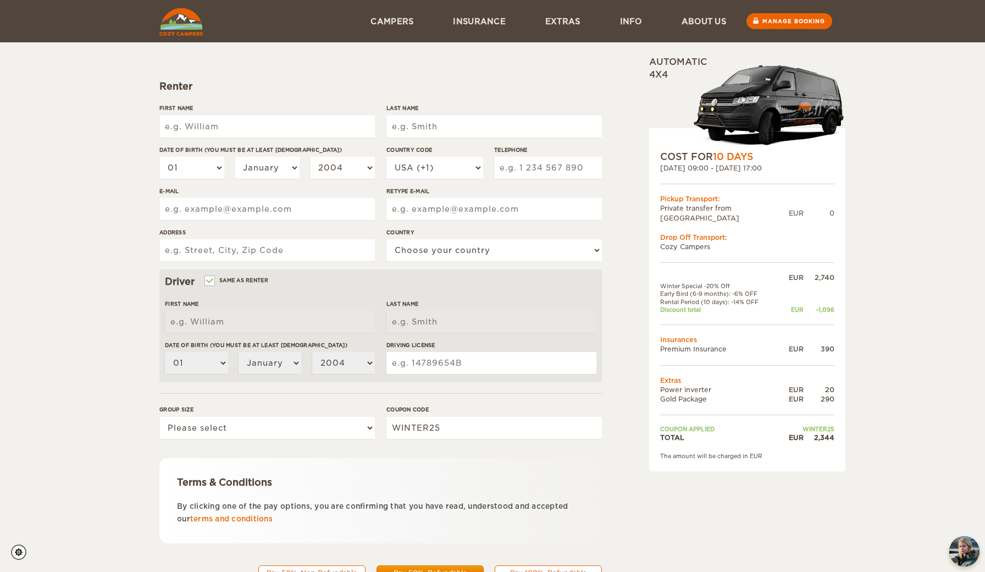
scroll to position [87, 0]
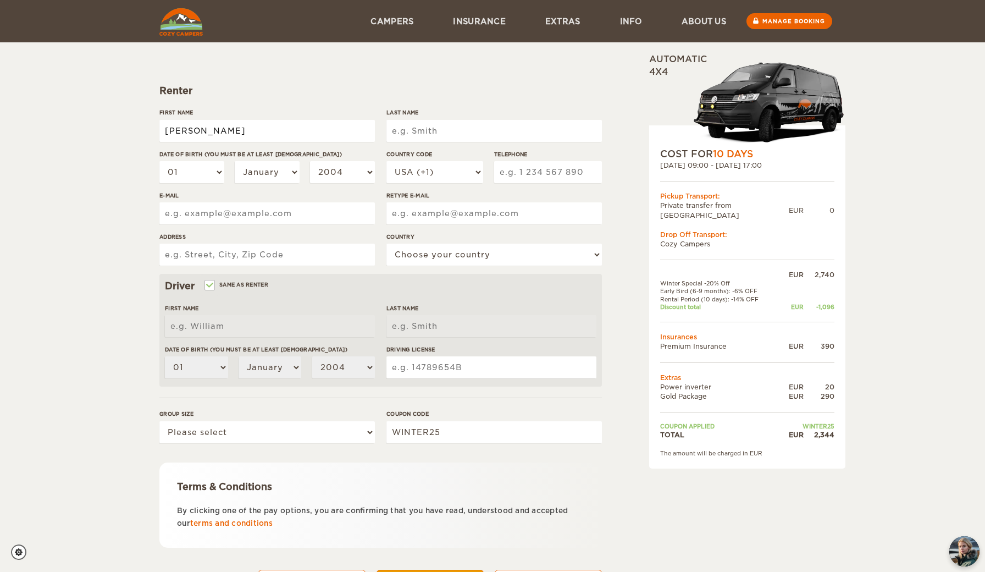
type input "[PERSON_NAME]"
type input "Alexandra"
type input "Knorr"
select select "02"
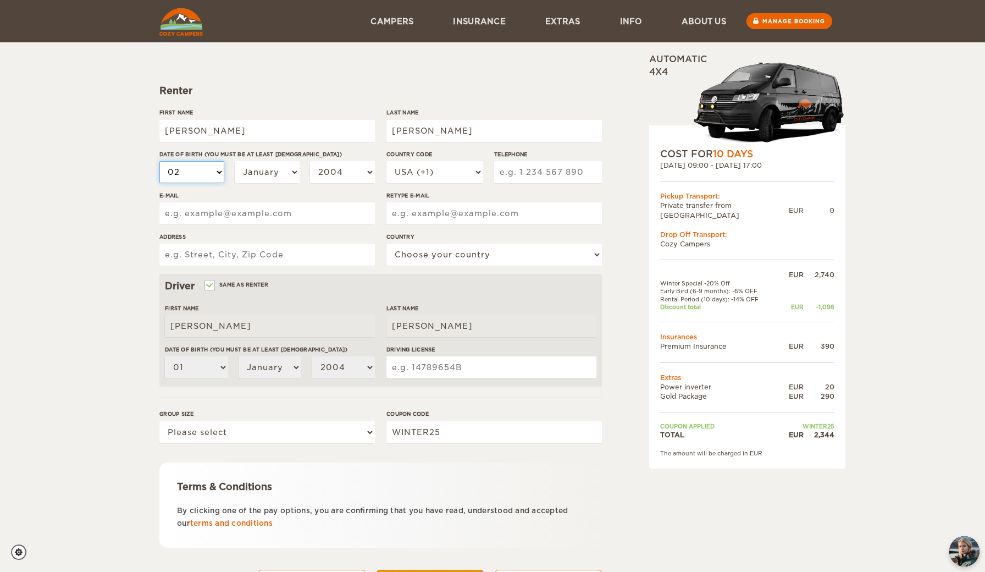
select select "02"
select select "1982"
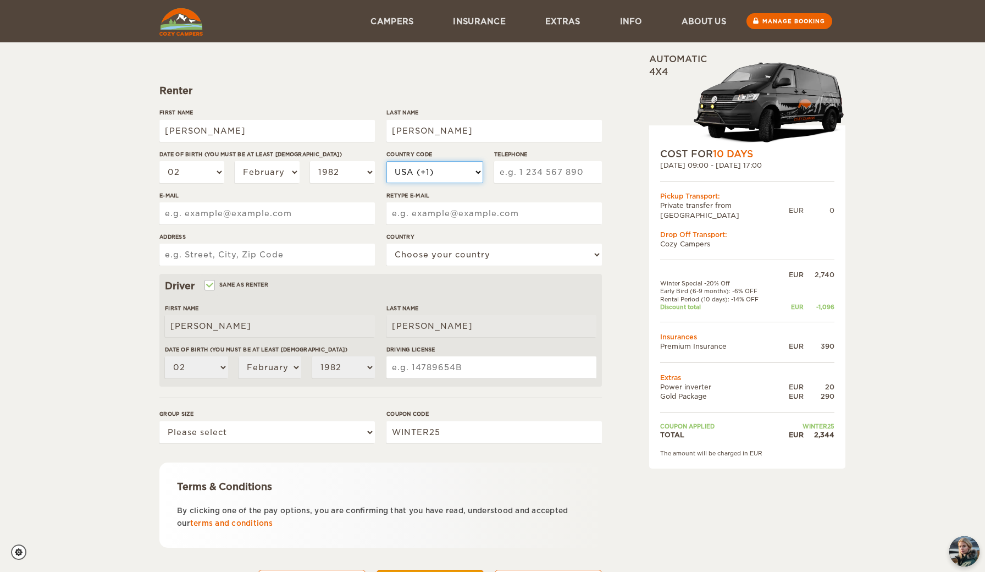
select select "43"
type input "677"
type input "67763000702"
type input "6"
click at [579, 166] on input "67763000702" at bounding box center [548, 172] width 108 height 22
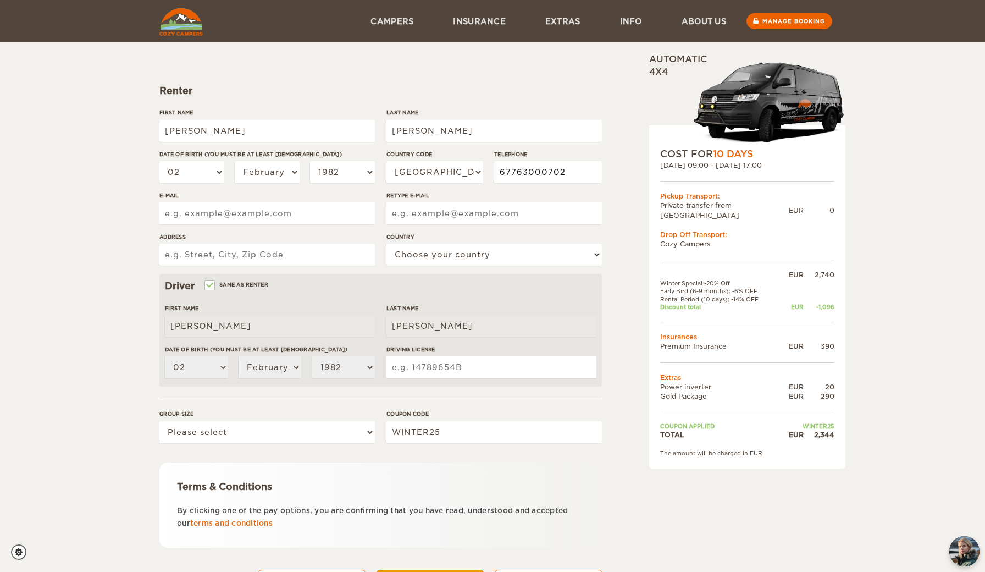
click at [566, 167] on input "67763000702" at bounding box center [548, 172] width 108 height 22
click at [563, 173] on input "67763000702" at bounding box center [548, 172] width 108 height 22
type input "67764791209"
click at [285, 208] on input "E-mail" at bounding box center [267, 213] width 216 height 22
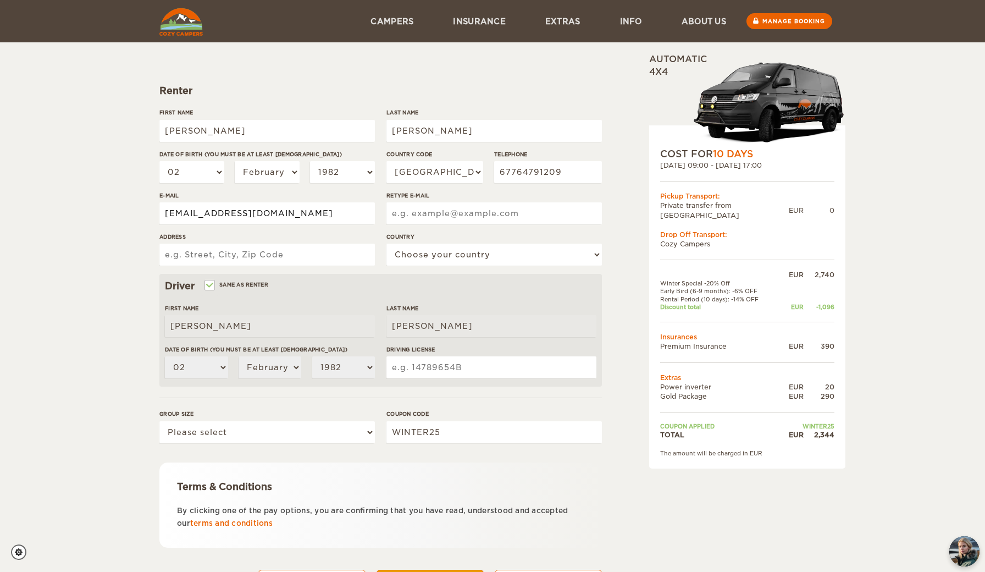
type input "alexandraknorr82@gmail.com"
type input "Gröben 701/Top 17"
select select "14"
click at [239, 284] on label "Same as renter" at bounding box center [237, 284] width 63 height 10
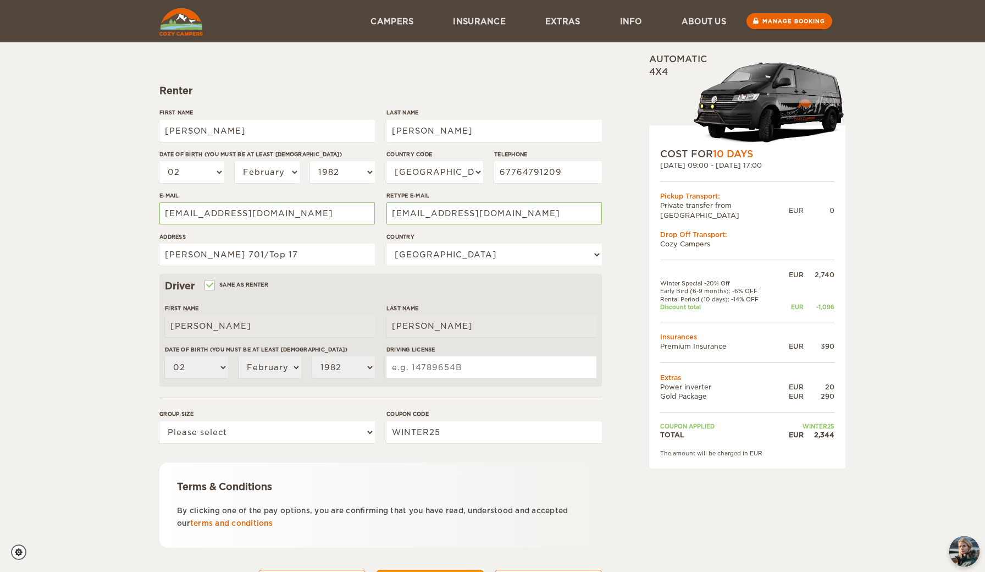
click at [213, 284] on input "Same as renter" at bounding box center [209, 286] width 7 height 7
checkbox input "false"
select select
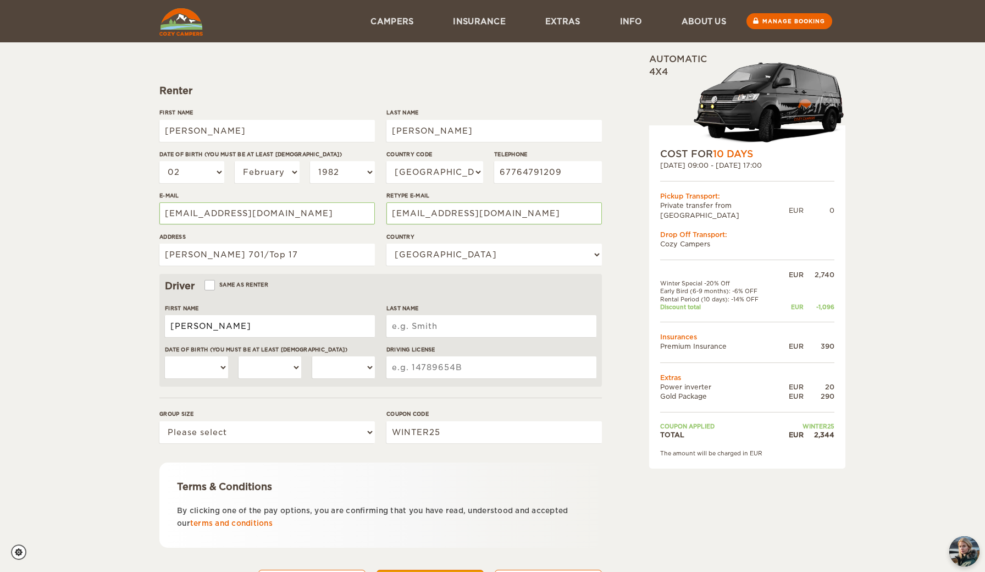
type input "Benjamin"
type input "Bischofer"
select select "20"
select select "08"
select select "1983"
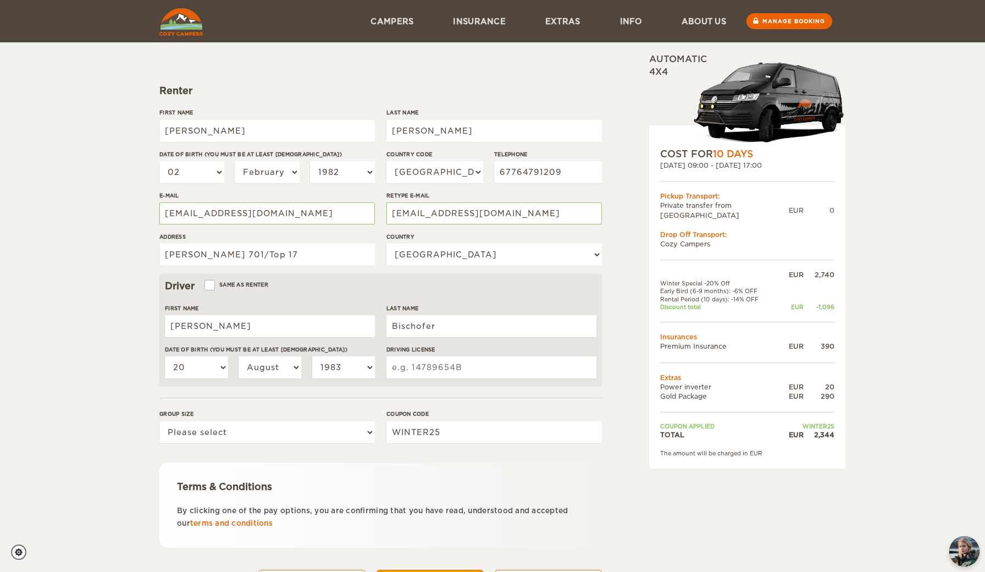
click at [437, 368] on input "Driving License" at bounding box center [492, 367] width 210 height 22
type input "24367896"
select select "2"
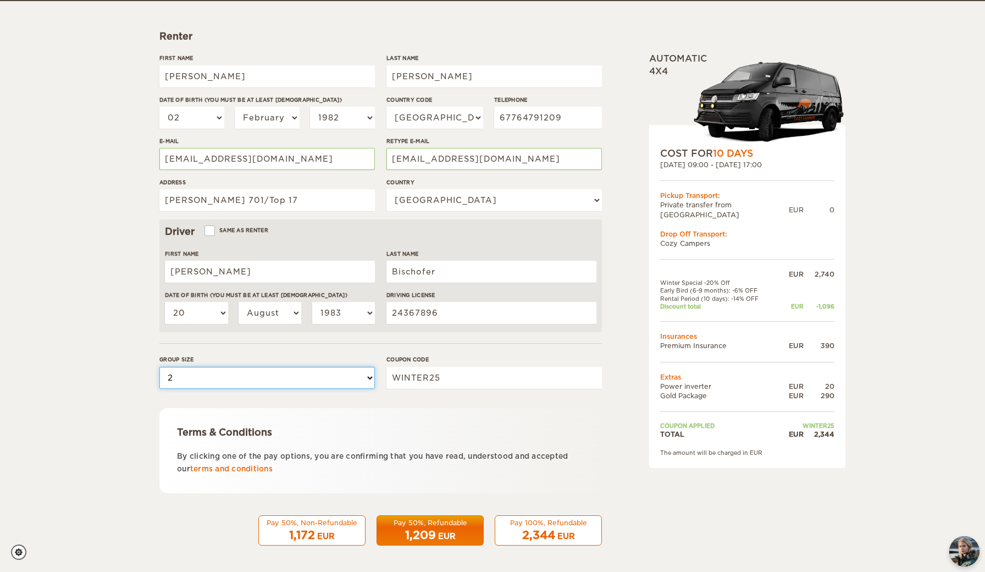
scroll to position [141, 0]
click at [427, 529] on span "1,209" at bounding box center [420, 535] width 31 height 13
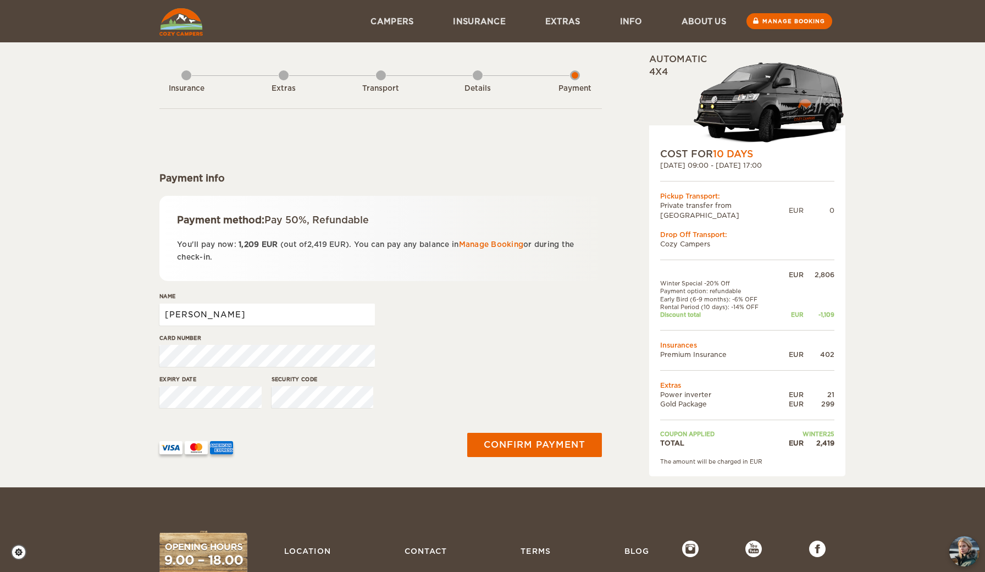
click at [272, 313] on input "[PERSON_NAME]" at bounding box center [267, 315] width 216 height 22
type input "Alexandra Knorr"
click at [548, 446] on button "Confirm payment" at bounding box center [534, 445] width 139 height 25
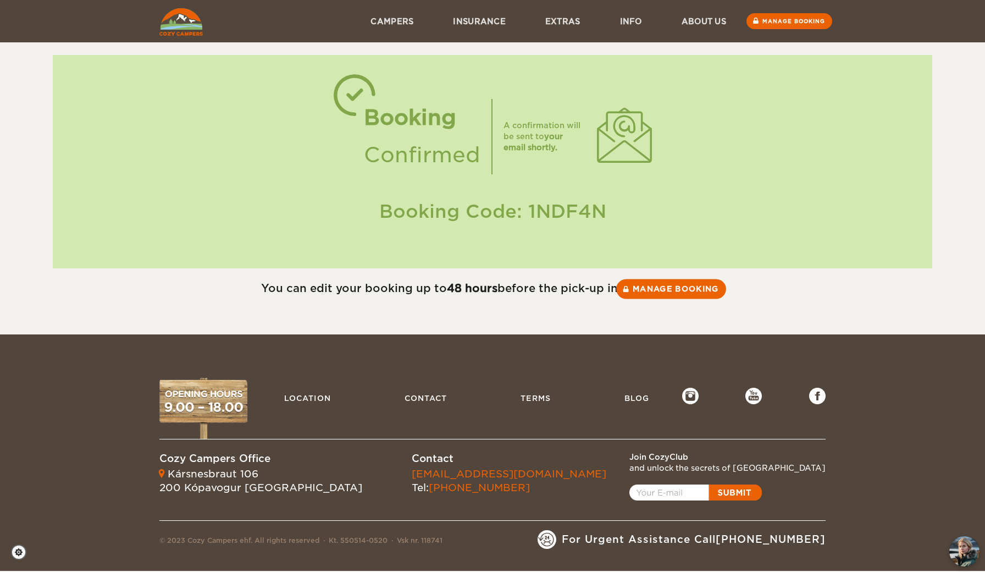
click at [679, 286] on link "Manage booking" at bounding box center [671, 289] width 110 height 20
